Goal: Transaction & Acquisition: Purchase product/service

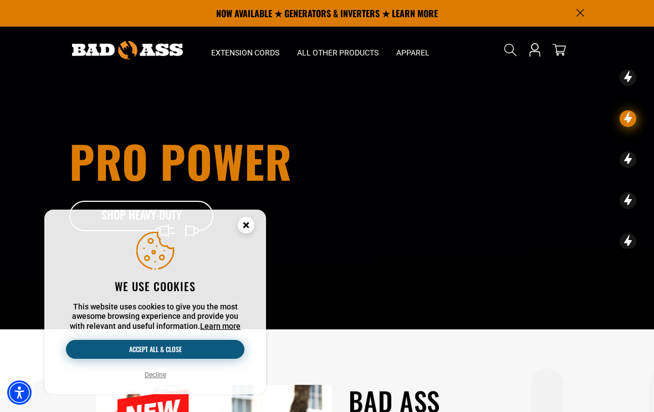
click at [173, 346] on button "Accept all & close" at bounding box center [155, 349] width 178 height 19
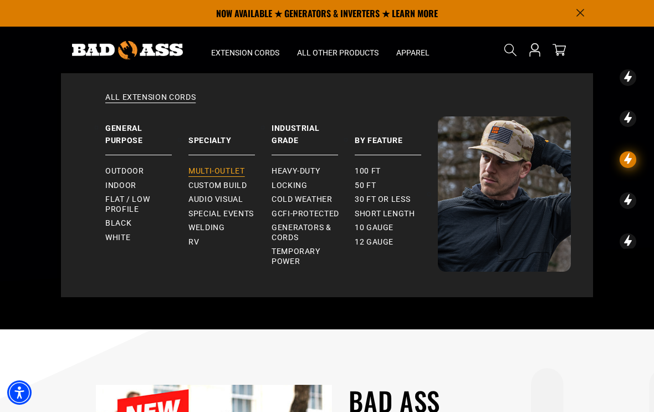
click at [228, 170] on span "Multi-Outlet" at bounding box center [216, 171] width 56 height 10
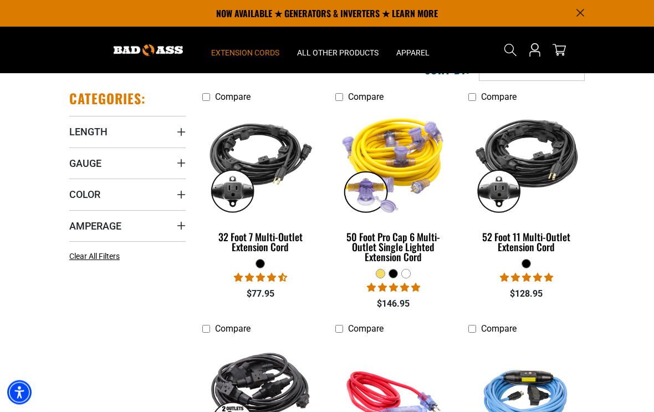
scroll to position [187, 0]
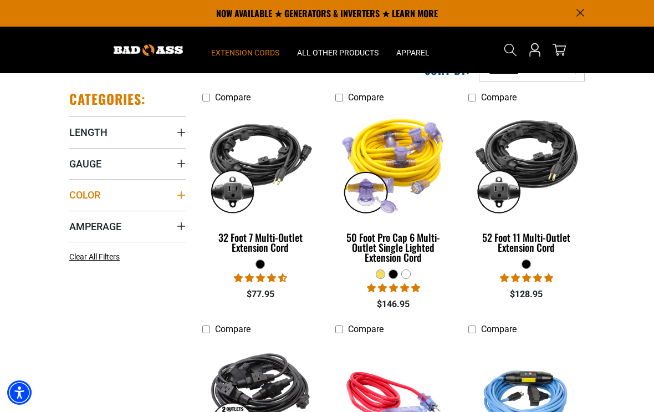
click at [117, 197] on summary "Color" at bounding box center [127, 194] width 116 height 31
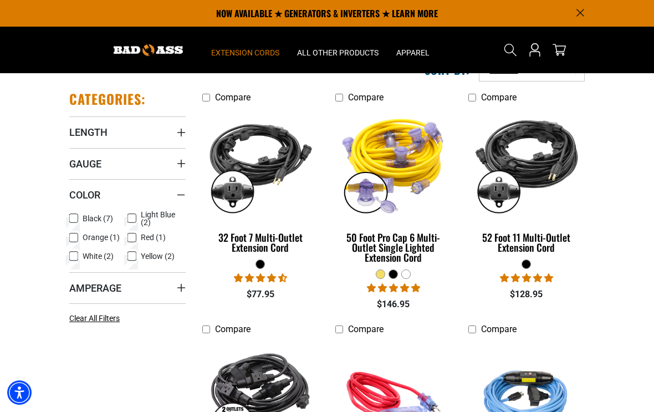
click at [75, 257] on icon at bounding box center [73, 256] width 9 height 14
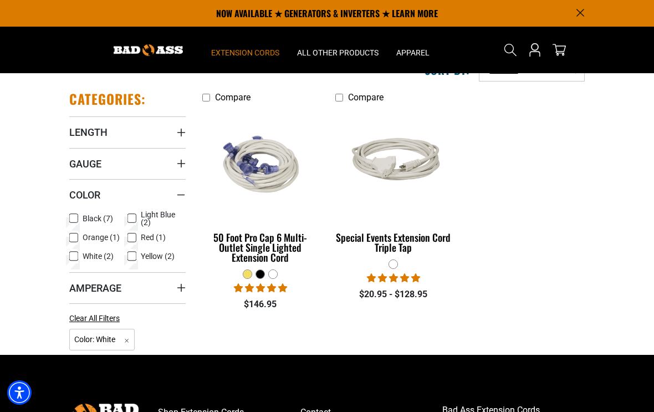
click at [75, 259] on rect at bounding box center [73, 255] width 9 height 9
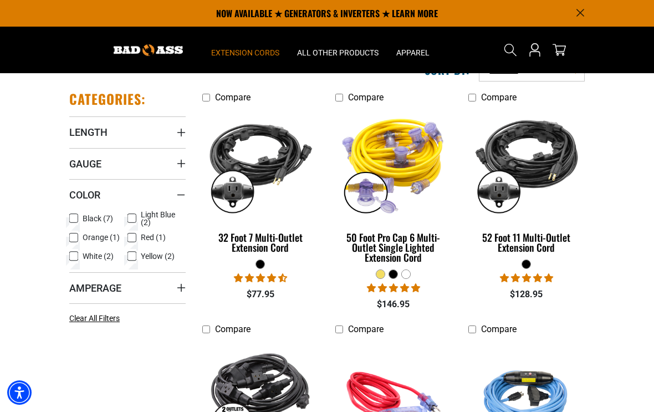
click at [76, 261] on icon at bounding box center [73, 256] width 9 height 14
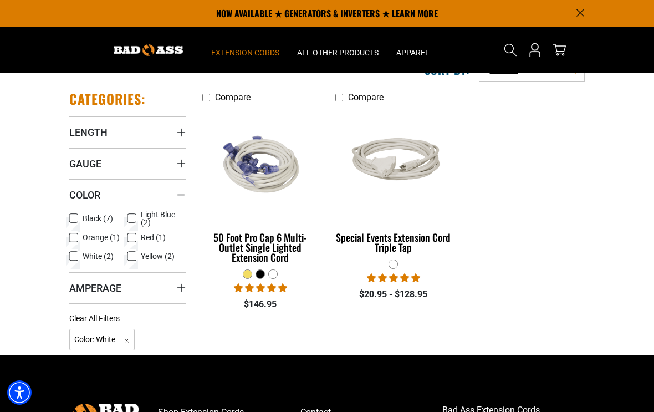
click at [70, 211] on icon at bounding box center [73, 218] width 9 height 14
